Goal: Task Accomplishment & Management: Complete application form

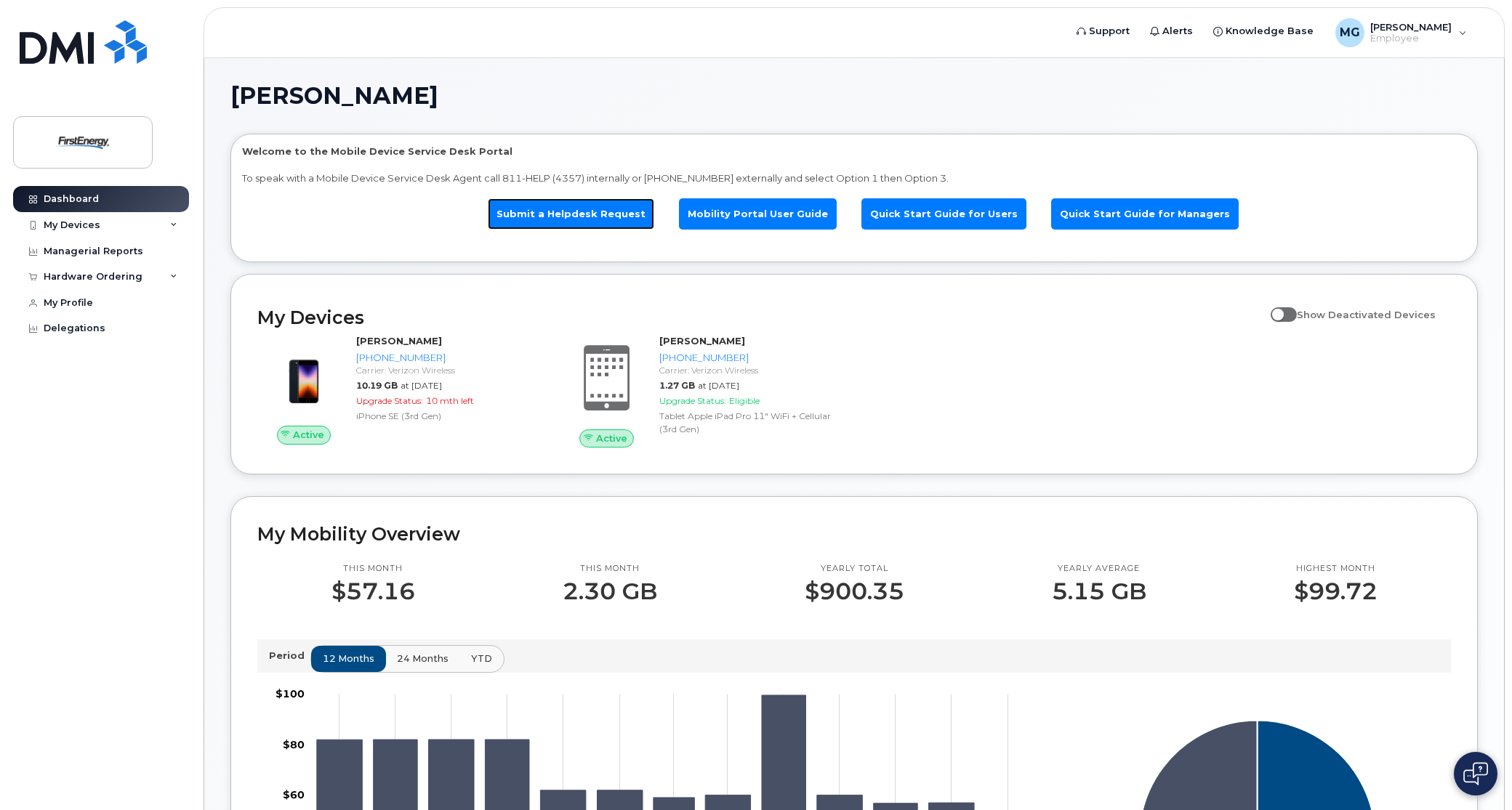
click at [564, 213] on link "Submit a Helpdesk Request" at bounding box center [571, 214] width 166 height 31
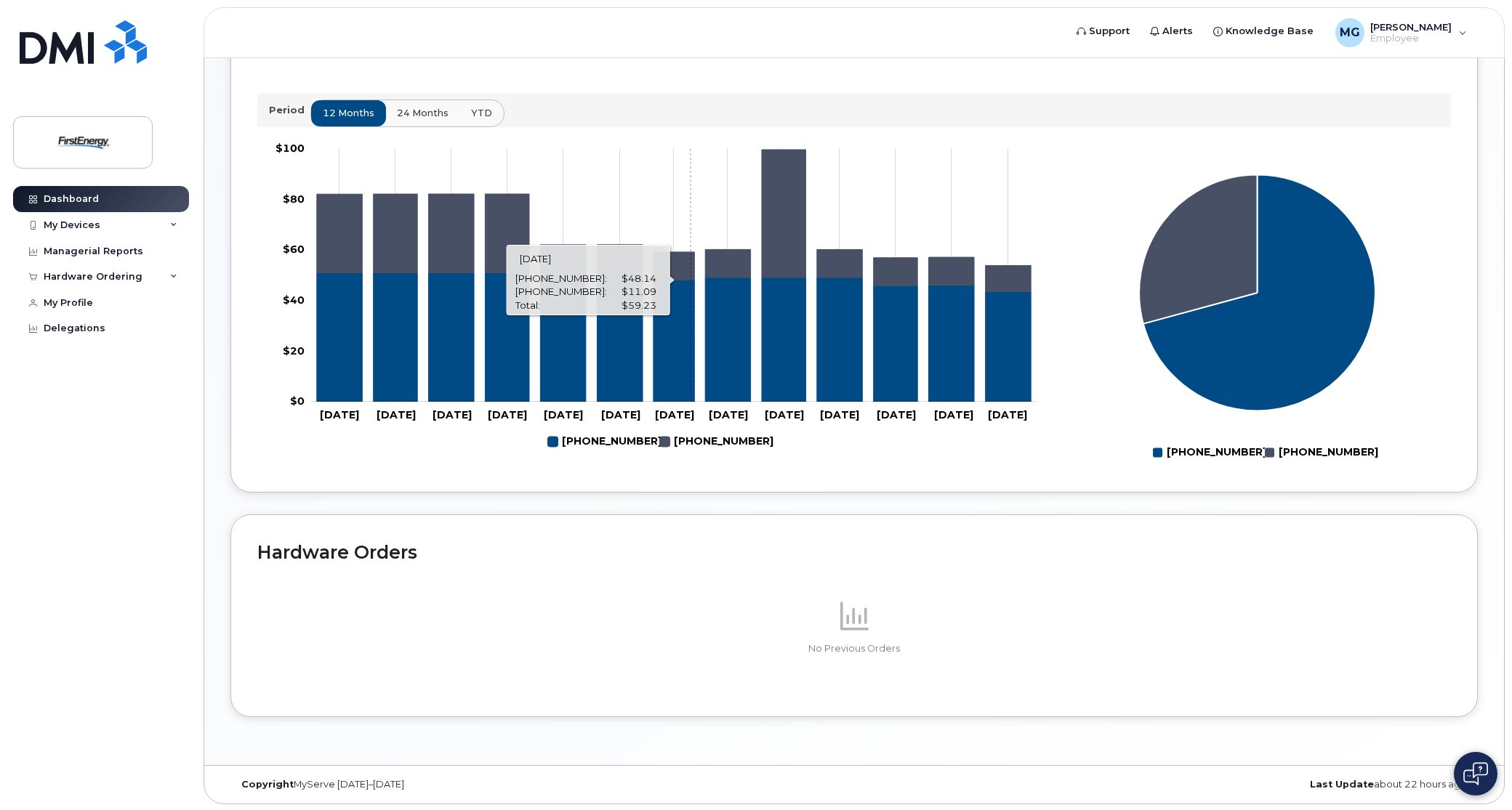
scroll to position [547, 0]
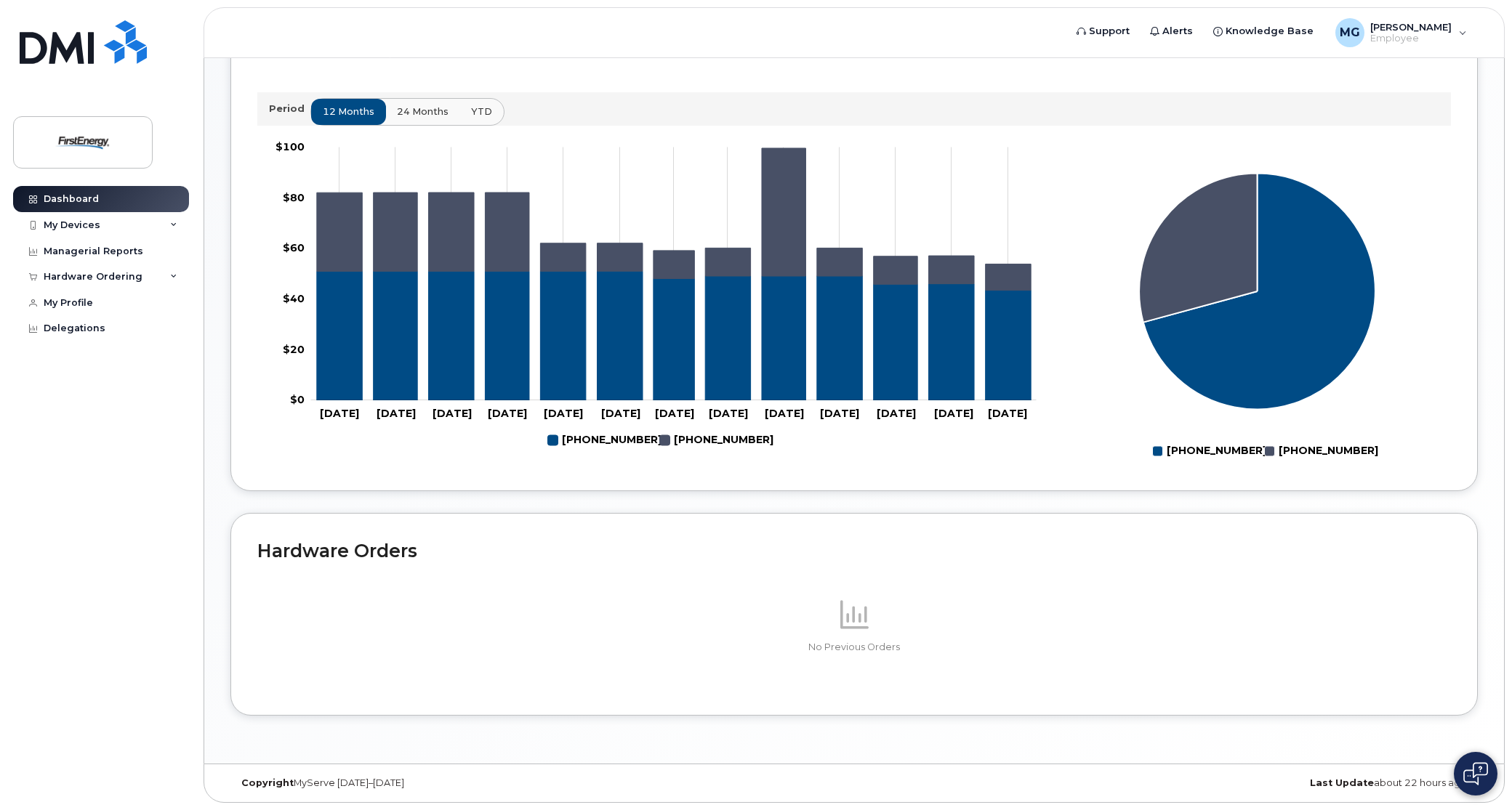
click at [1482, 775] on img at bounding box center [1475, 773] width 25 height 23
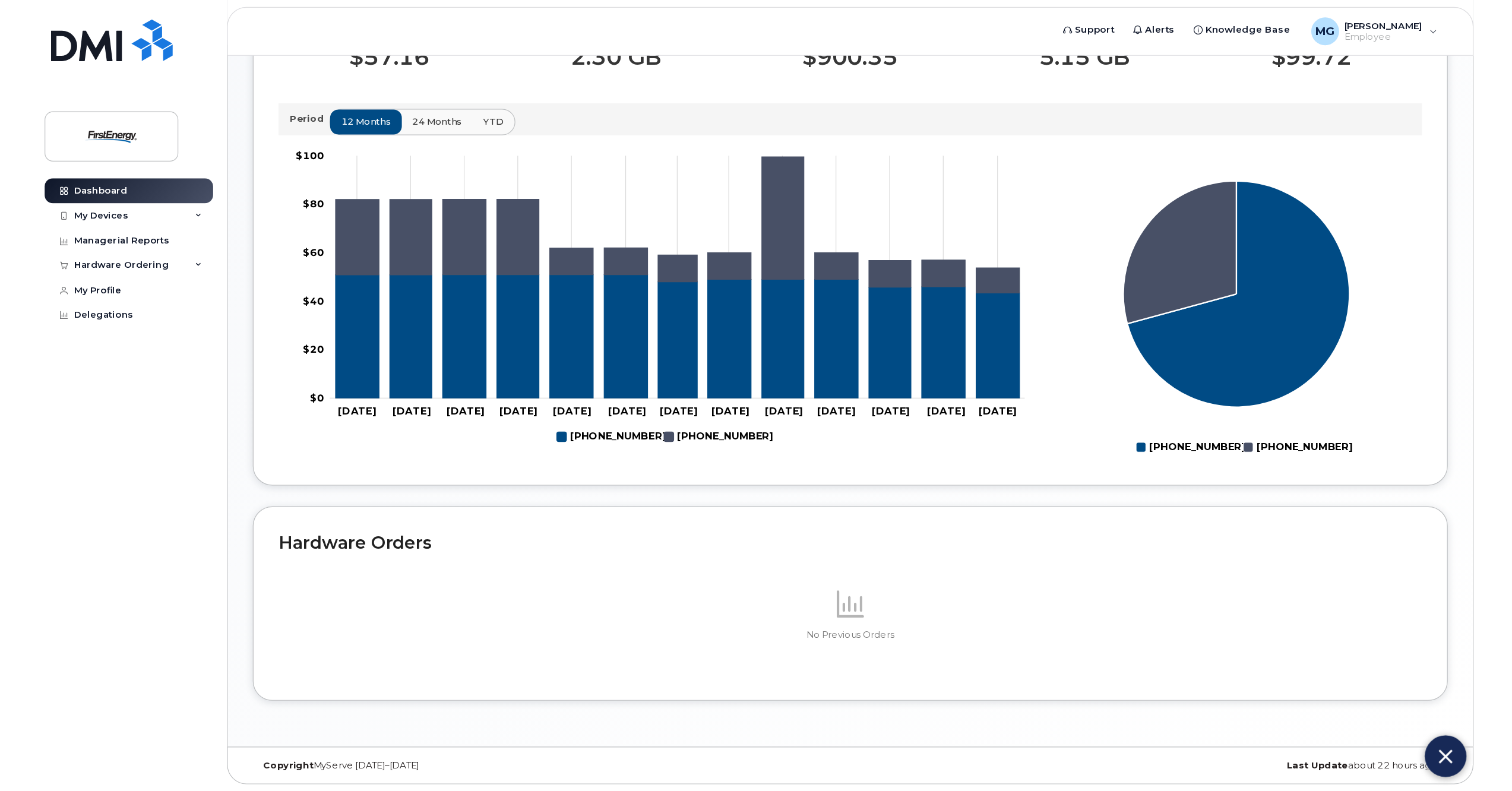
scroll to position [318, 0]
